Goal: Task Accomplishment & Management: Manage account settings

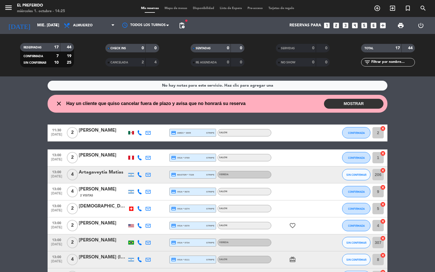
click at [337, 24] on icon "looks_two" at bounding box center [336, 25] width 7 height 7
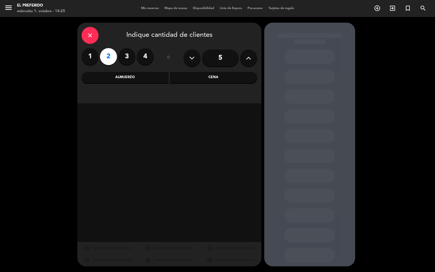
click at [191, 79] on div "Cena" at bounding box center [213, 77] width 87 height 11
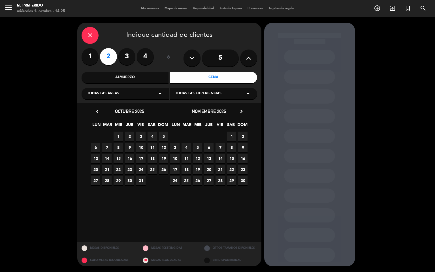
click at [114, 140] on span "1" at bounding box center [118, 136] width 9 height 9
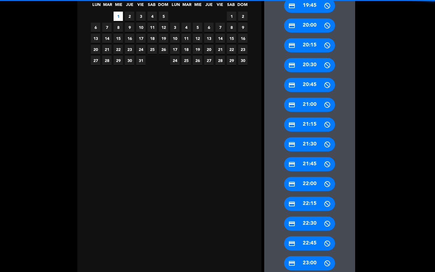
scroll to position [213, 0]
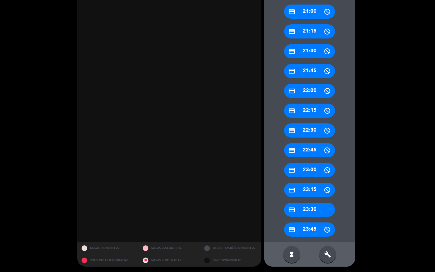
click at [323, 253] on div "build" at bounding box center [327, 254] width 17 height 17
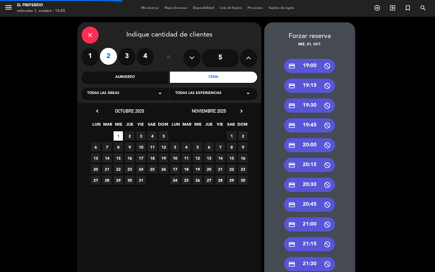
scroll to position [0, 0]
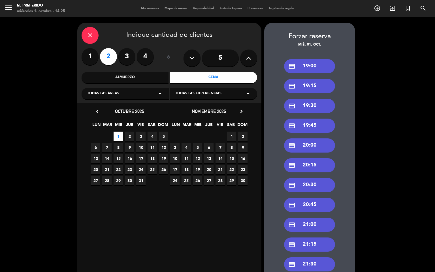
click at [309, 67] on div "credit_card 19:00" at bounding box center [309, 66] width 51 height 14
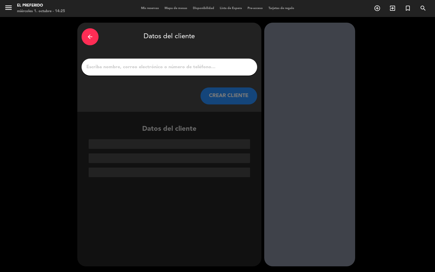
click at [196, 69] on input "1" at bounding box center [169, 67] width 167 height 8
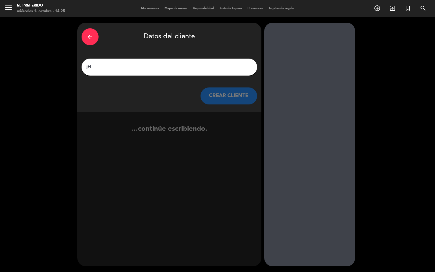
type input "j"
type input "J"
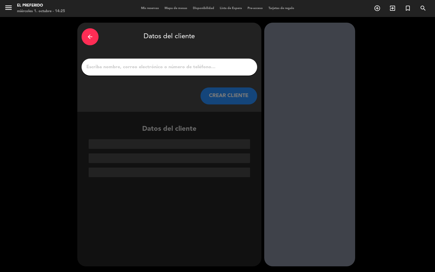
type input "s"
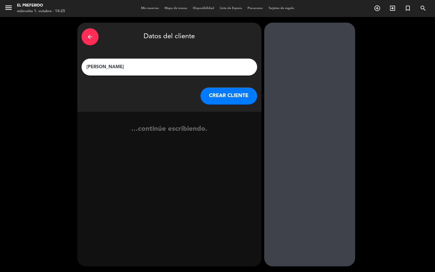
type input "[PERSON_NAME]"
click at [209, 100] on button "CREAR CLIENTE" at bounding box center [229, 96] width 57 height 17
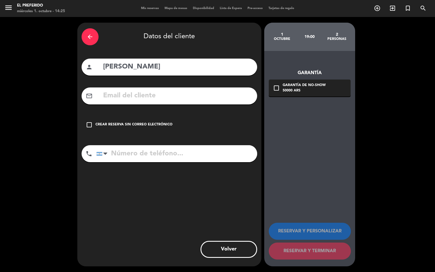
click at [177, 95] on input "text" at bounding box center [178, 96] width 150 height 12
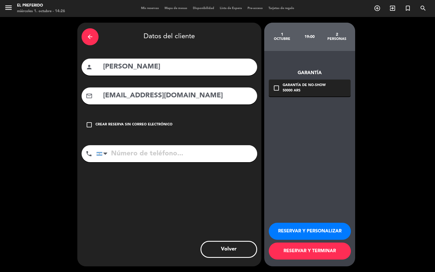
type input "[EMAIL_ADDRESS][DOMAIN_NAME]"
click at [151, 158] on input "tel" at bounding box center [176, 153] width 161 height 17
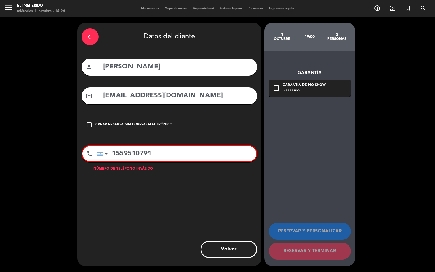
click at [111, 150] on input "1559510791" at bounding box center [176, 153] width 159 height 15
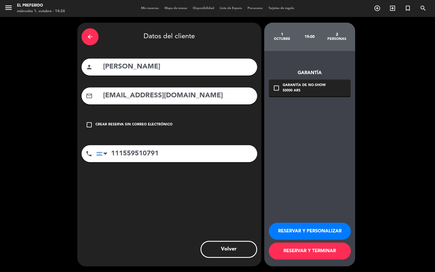
type input "111559510791"
click at [337, 225] on button "RESERVAR Y PERSONALIZAR" at bounding box center [310, 231] width 82 height 17
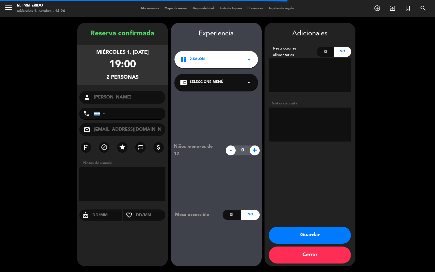
type input "[PHONE_NUMBER]"
click at [208, 88] on div "chrome_reader_mode Seleccione Menú arrow_drop_down" at bounding box center [217, 82] width 84 height 17
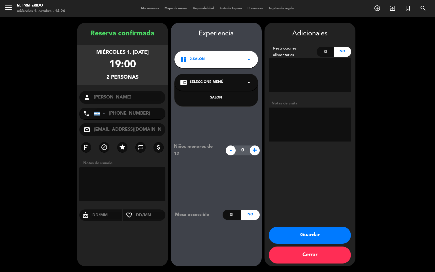
click at [211, 98] on div "SALON" at bounding box center [216, 98] width 72 height 6
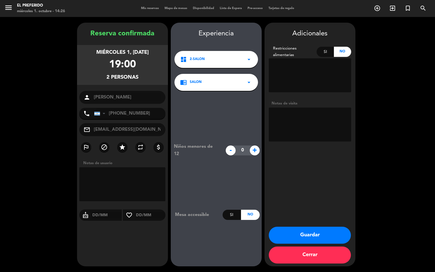
click at [303, 111] on textarea at bounding box center [310, 125] width 82 height 34
click at [323, 237] on button "Guardar" at bounding box center [310, 235] width 82 height 17
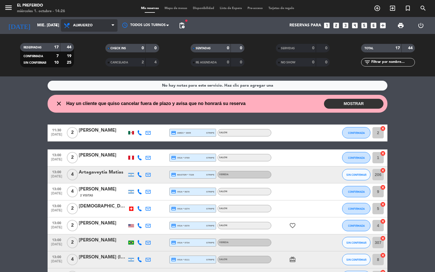
click at [83, 20] on span "Almuerzo" at bounding box center [89, 25] width 57 height 12
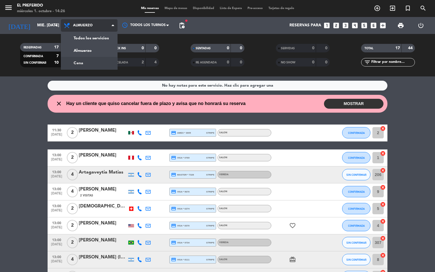
click at [94, 67] on div "menu El Preferido miércoles 1. octubre - 14:26 Mis reservas Mapa de mesas Dispo…" at bounding box center [217, 38] width 435 height 77
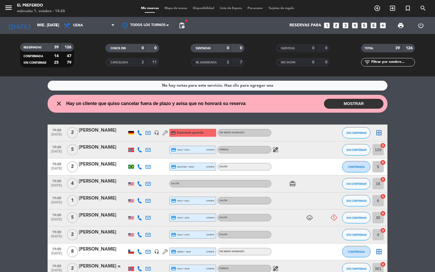
click at [331, 103] on button "MOSTRAR" at bounding box center [354, 104] width 60 height 10
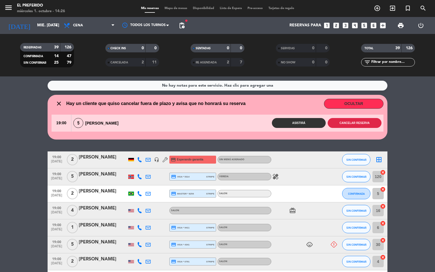
click at [353, 123] on button "Cancelar reserva" at bounding box center [355, 123] width 54 height 10
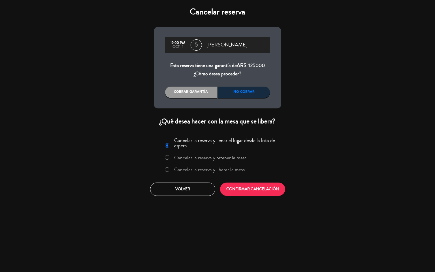
click at [256, 96] on div "No cobrar" at bounding box center [244, 92] width 52 height 11
click at [278, 185] on button "CONFIRMAR CANCELACIÓN" at bounding box center [252, 189] width 65 height 13
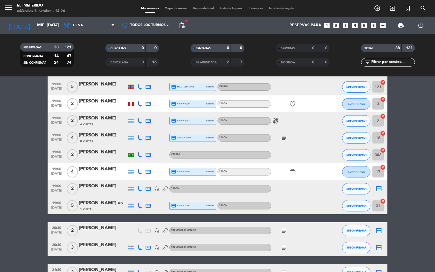
scroll to position [213, 0]
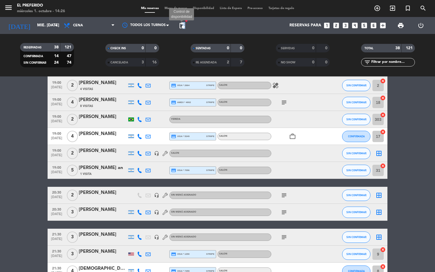
click at [186, 24] on span "pending_actions Control de disponibilidad" at bounding box center [181, 25] width 11 height 11
click at [183, 26] on span "pending_actions" at bounding box center [182, 25] width 7 height 7
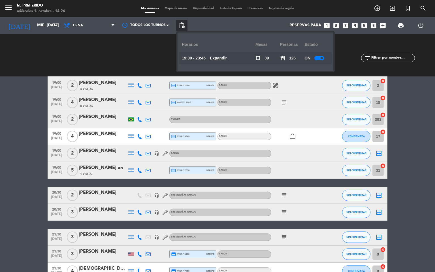
click at [226, 60] on u "Expandir" at bounding box center [218, 58] width 17 height 5
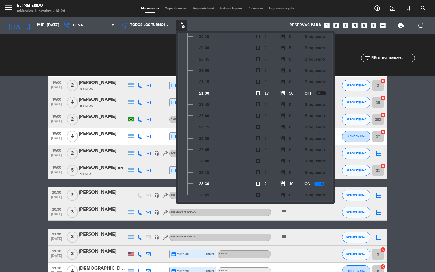
scroll to position [95, 0]
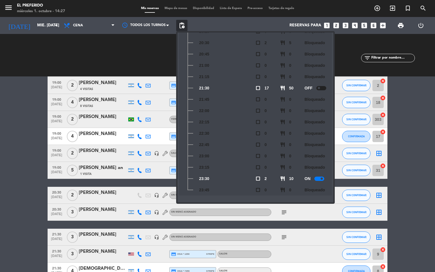
click at [404, 157] on bookings-row "19:00 [DATE] 2 [PERSON_NAME] headset_mic credit_card Esperando garantía Sin men…" at bounding box center [217, 225] width 435 height 670
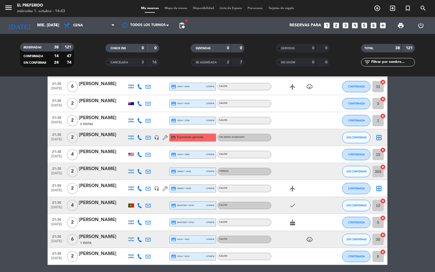
scroll to position [528, 0]
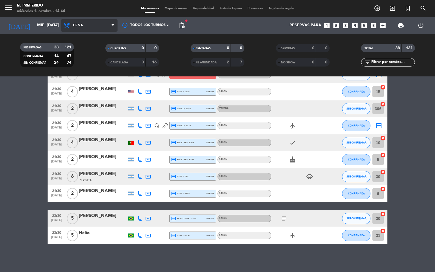
click at [74, 24] on span "Cena" at bounding box center [78, 26] width 10 height 4
click at [81, 47] on div "menu El Preferido miércoles 1. octubre - 14:44 Mis reservas Mapa de mesas Dispo…" at bounding box center [217, 38] width 435 height 77
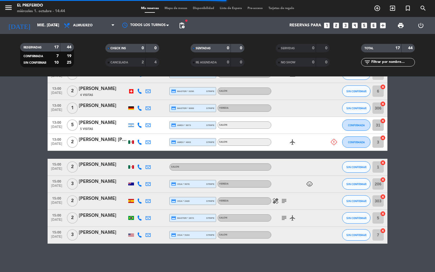
scroll to position [213, 0]
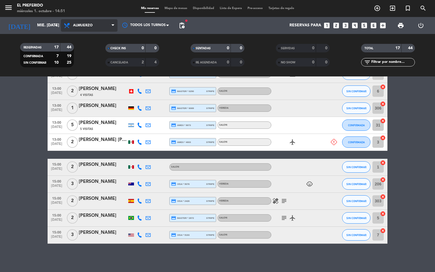
click at [106, 22] on span "Almuerzo" at bounding box center [89, 25] width 57 height 12
click at [105, 62] on div "menu El Preferido miércoles 1. octubre - 14:51 Mis reservas Mapa de mesas Dispo…" at bounding box center [217, 38] width 435 height 77
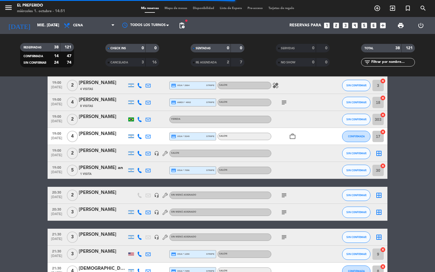
scroll to position [528, 0]
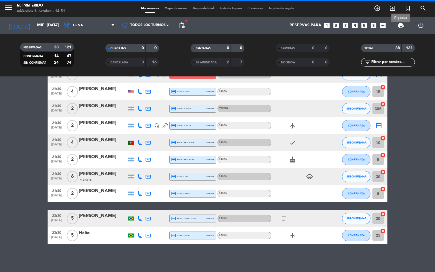
click at [398, 24] on span "print" at bounding box center [401, 25] width 7 height 7
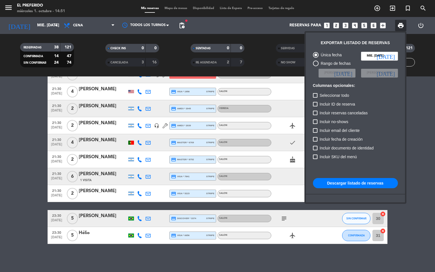
click at [372, 184] on button "Descargar listado de reservas" at bounding box center [355, 183] width 85 height 10
click at [73, 28] on div at bounding box center [217, 136] width 435 height 272
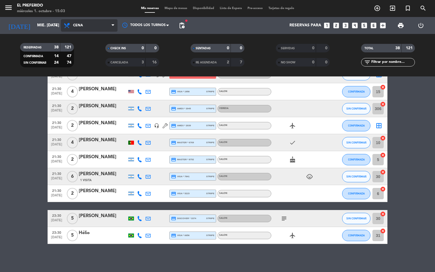
click at [73, 29] on span "Cena" at bounding box center [89, 25] width 57 height 12
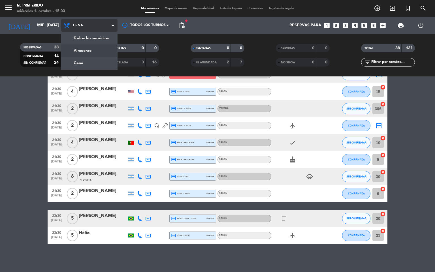
click at [93, 49] on div "menu El Preferido miércoles 1. octubre - 15:03 Mis reservas Mapa de mesas Dispo…" at bounding box center [217, 38] width 435 height 77
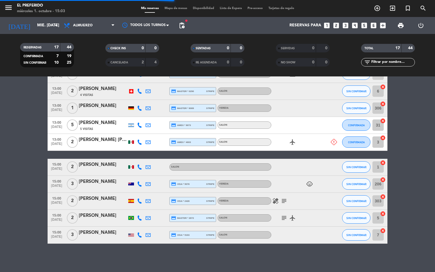
scroll to position [213, 0]
